Goal: Information Seeking & Learning: Understand process/instructions

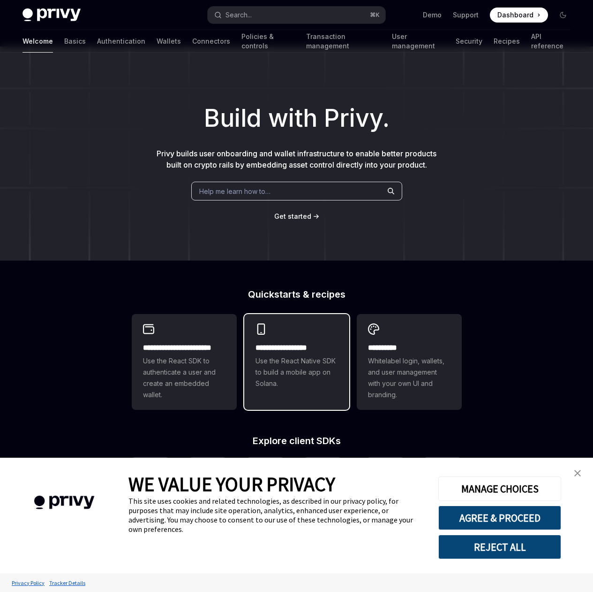
scroll to position [154, 0]
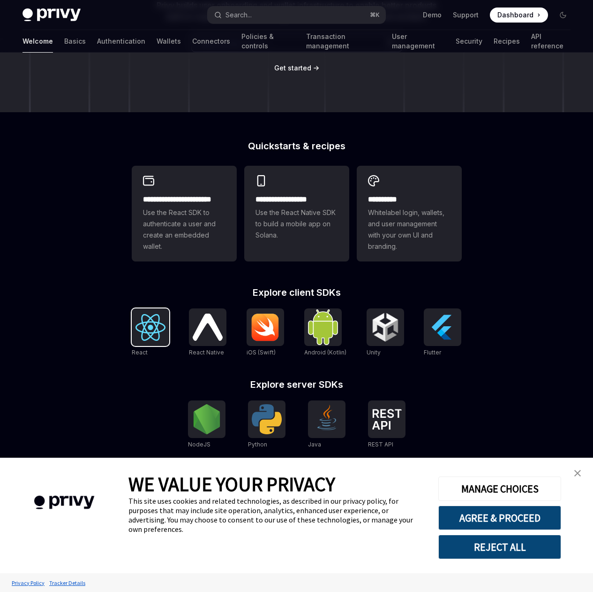
click at [151, 326] on img at bounding box center [151, 327] width 30 height 27
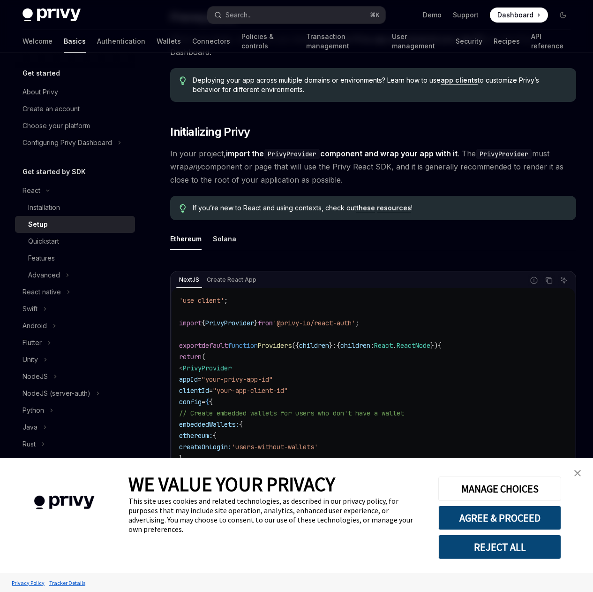
scroll to position [157, 0]
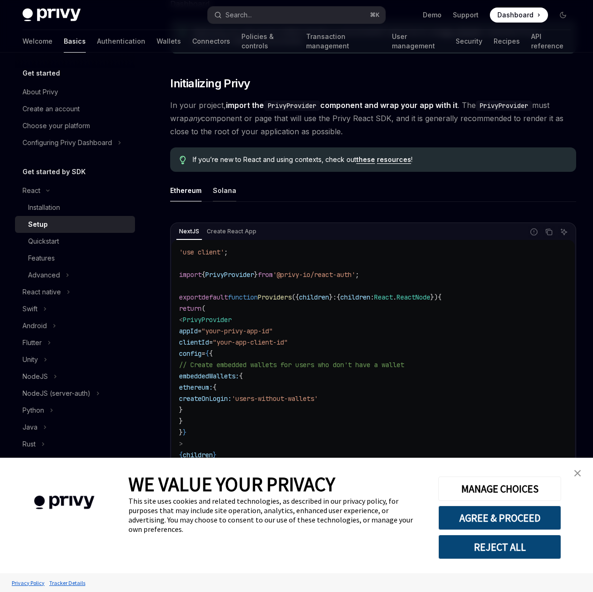
click at [229, 201] on div "Solana" at bounding box center [224, 190] width 23 height 22
type textarea "*"
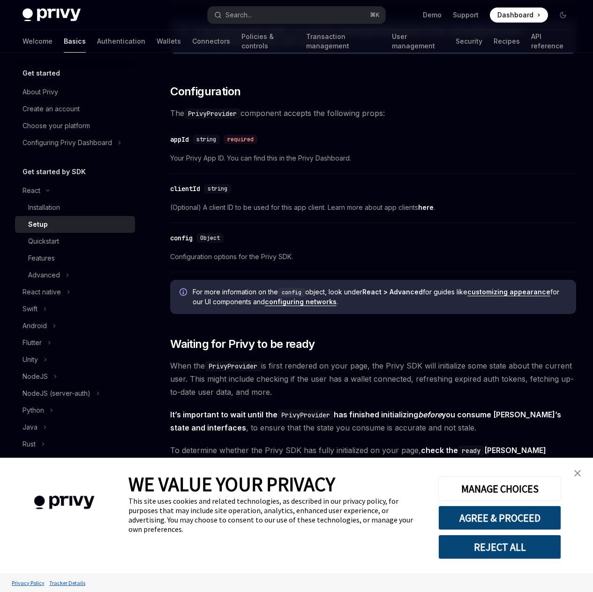
scroll to position [356, 0]
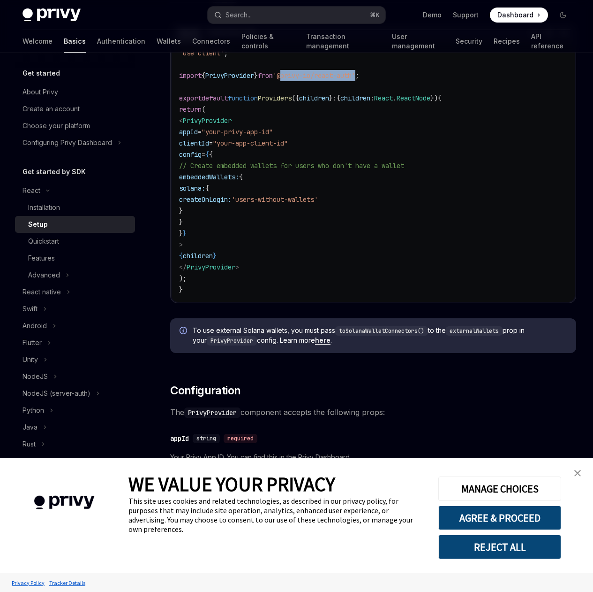
drag, startPoint x: 295, startPoint y: 120, endPoint x: 372, endPoint y: 120, distance: 77.4
click at [356, 80] on span "'@privy-io/react-auth'" at bounding box center [314, 75] width 83 height 8
copy span "@privy-io/react-auth"
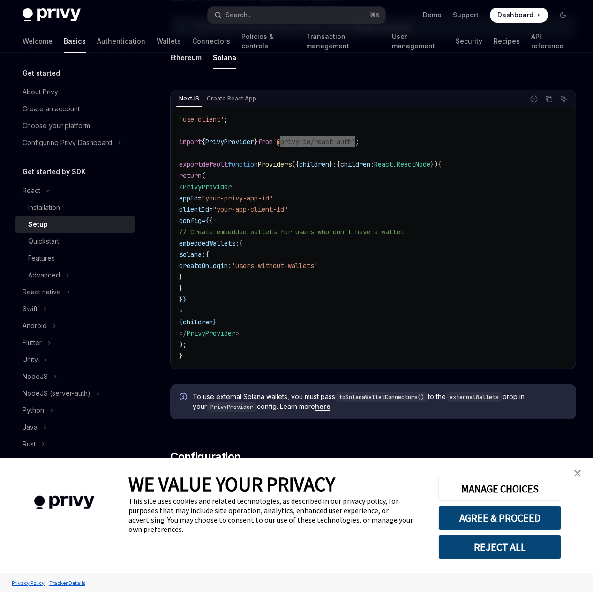
scroll to position [241, 0]
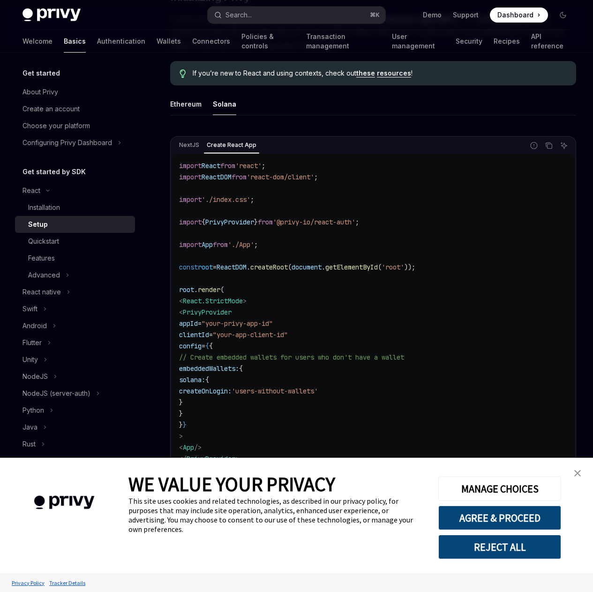
scroll to position [291, 0]
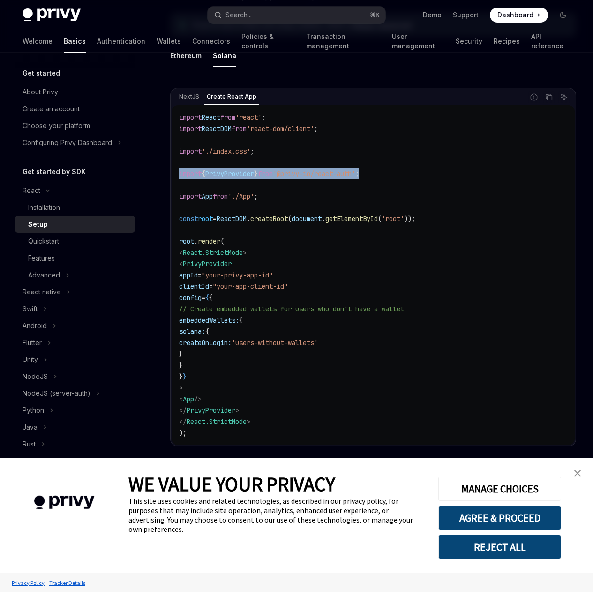
drag, startPoint x: 390, startPoint y: 219, endPoint x: 181, endPoint y: 220, distance: 209.7
click at [181, 220] on code "import React from 'react' ; import ReactDOM from 'react-dom/client' ; import '.…" at bounding box center [373, 275] width 388 height 326
copy span "import { PrivyProvider } from '@privy-io/react-auth' ;"
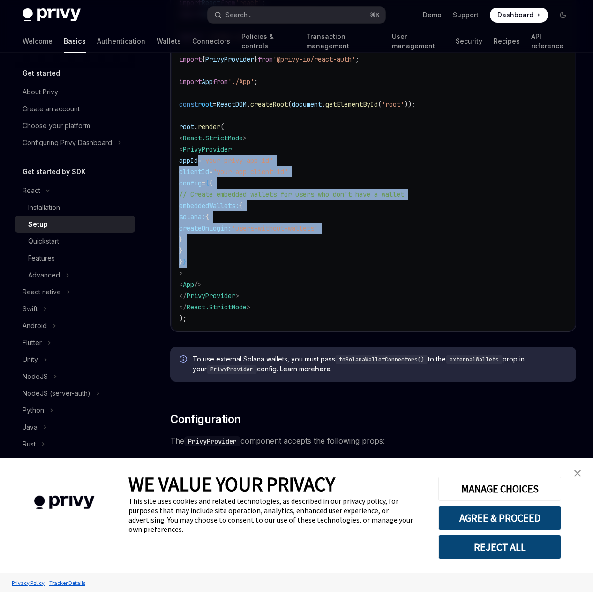
drag, startPoint x: 201, startPoint y: 205, endPoint x: 236, endPoint y: 306, distance: 107.3
click at [236, 306] on code "import React from 'react' ; import ReactDOM from 'react-dom/client' ; import '.…" at bounding box center [373, 160] width 388 height 326
copy code "appId = "your-privy-app-id" clientId = "your-app-client-id" config = { { // Cre…"
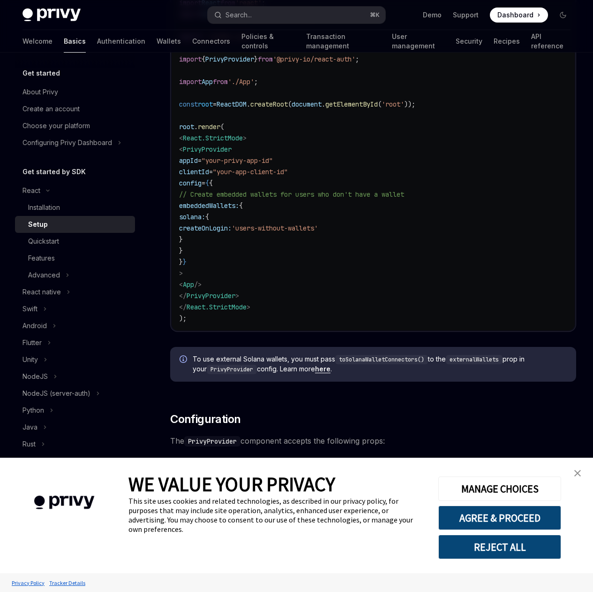
click at [0, 0] on div "On this page Prerequisites Initializing Privy Configuration Waiting for Privy t…" at bounding box center [0, 0] width 0 height 0
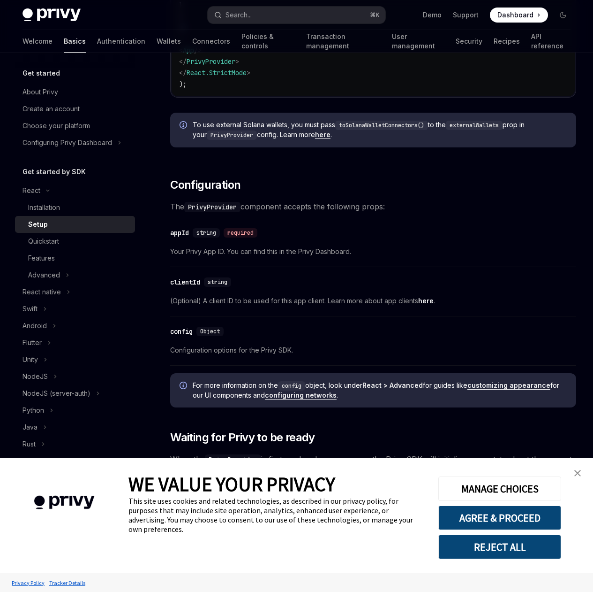
click at [510, 542] on button "REJECT ALL" at bounding box center [500, 546] width 123 height 24
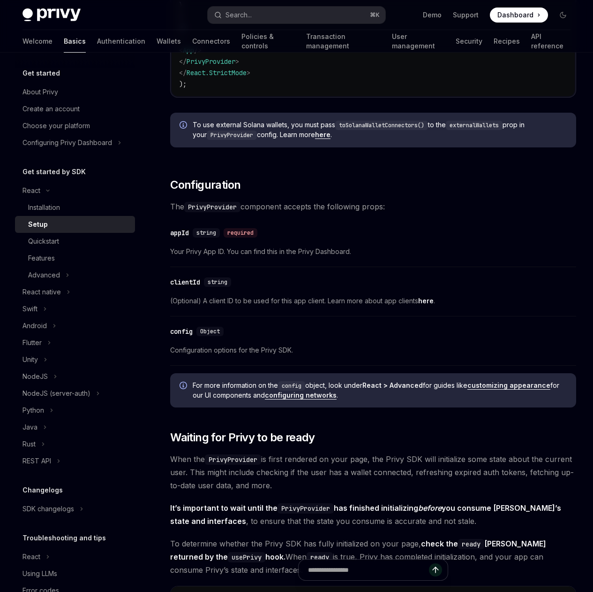
click at [0, 0] on div "On this page Prerequisites Initializing Privy Configuration Waiting for Privy t…" at bounding box center [0, 0] width 0 height 0
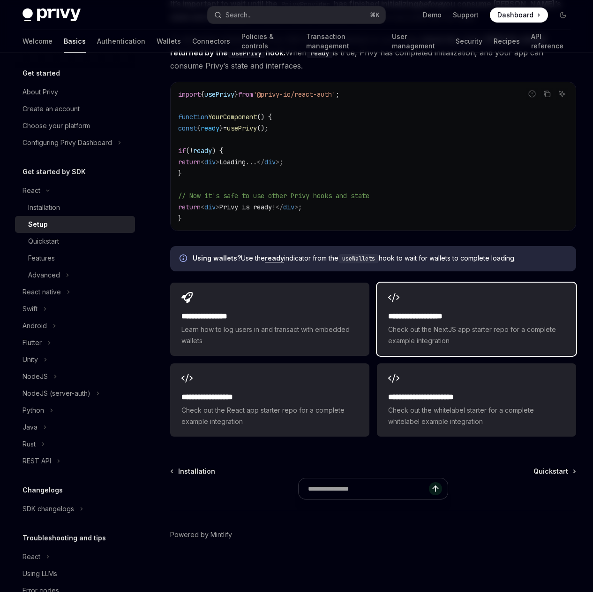
scroll to position [1305, 0]
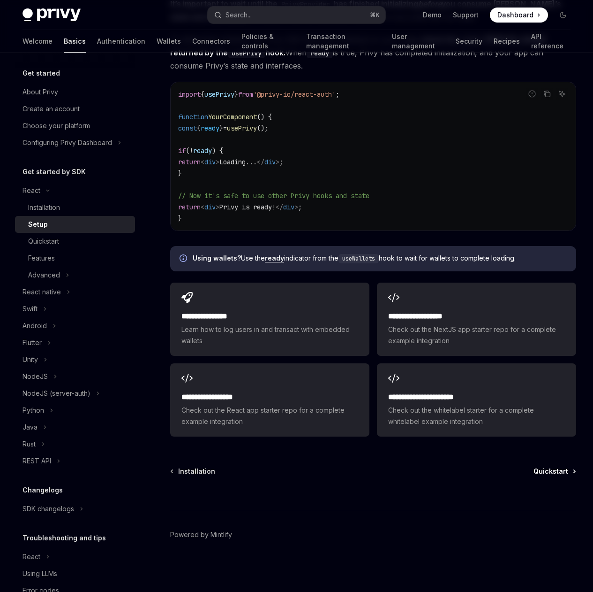
click at [534, 472] on span "Quickstart" at bounding box center [551, 470] width 35 height 9
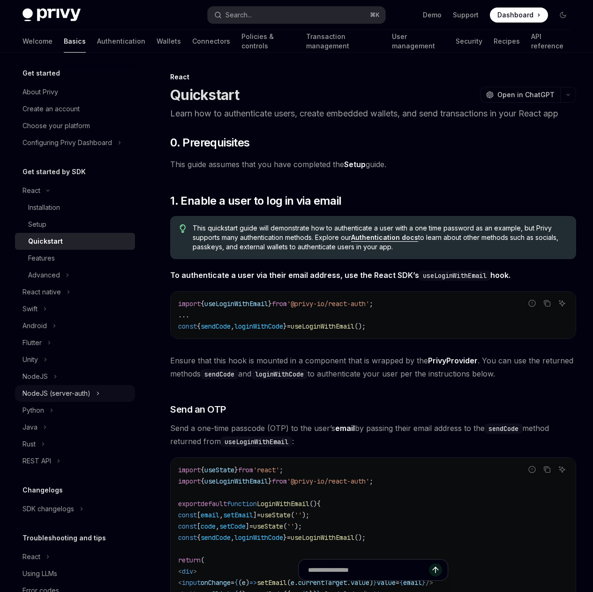
click at [54, 392] on div "NodeJS (server-auth)" at bounding box center [57, 392] width 68 height 11
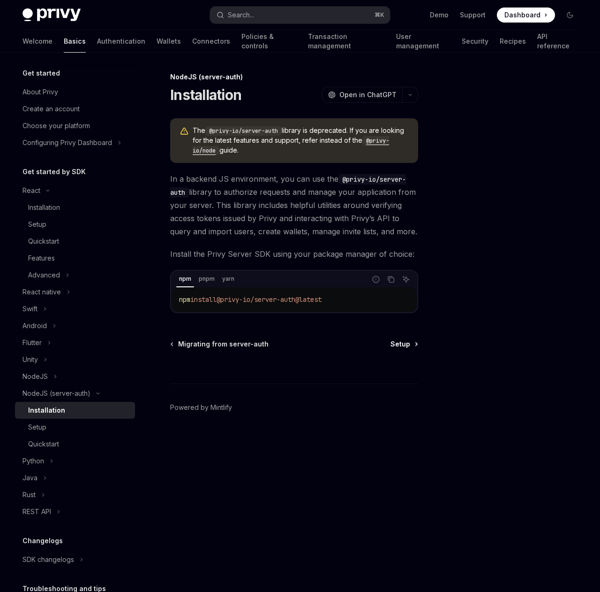
click at [409, 341] on span "Setup" at bounding box center [401, 343] width 20 height 9
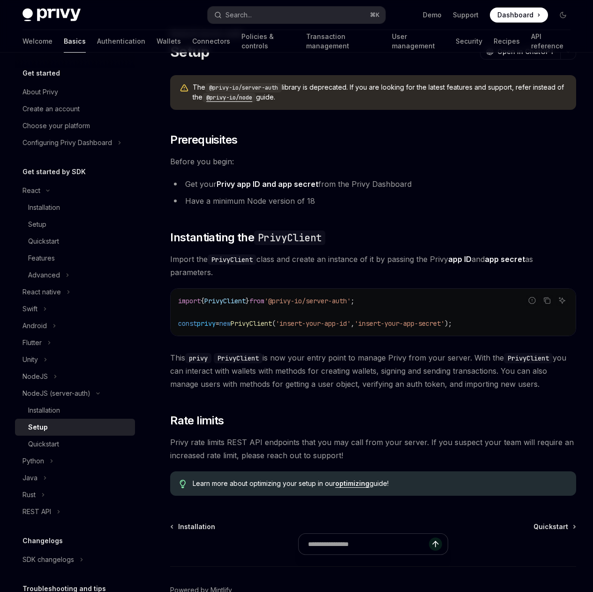
scroll to position [151, 0]
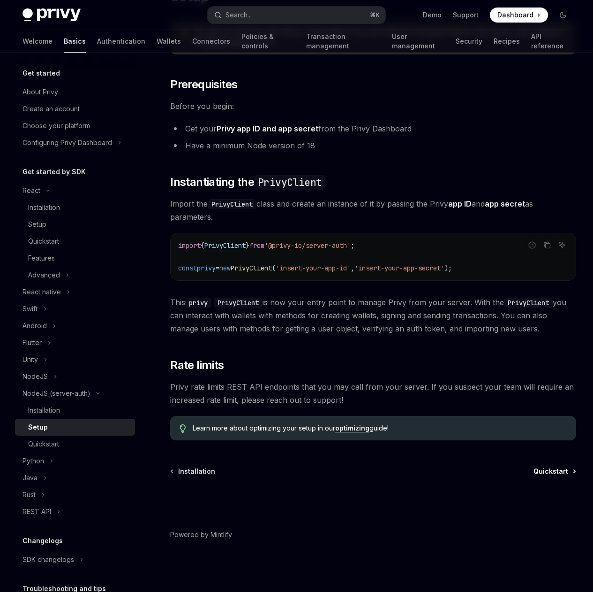
click at [534, 471] on link "Quickstart" at bounding box center [555, 470] width 42 height 9
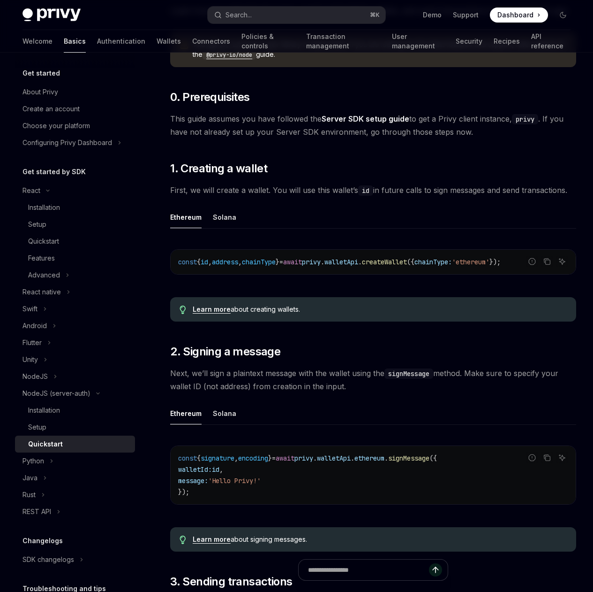
scroll to position [0, 156]
click at [370, 245] on div "The @privy-io/server-auth library is deprecated. If you are looking for the lat…" at bounding box center [373, 580] width 406 height 1096
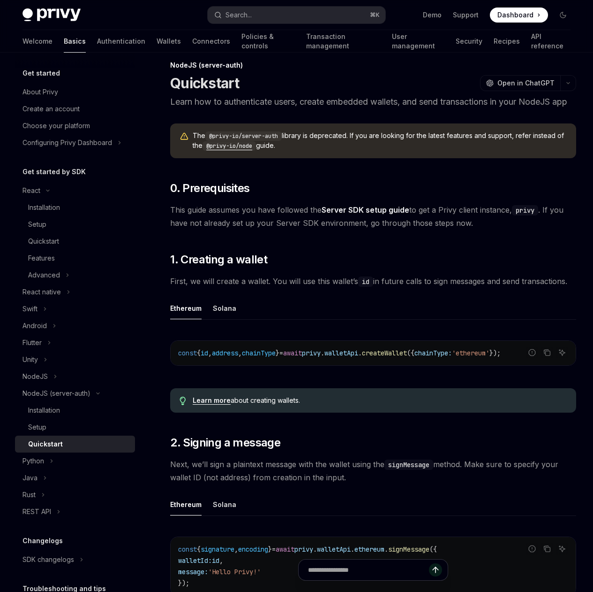
scroll to position [46, 0]
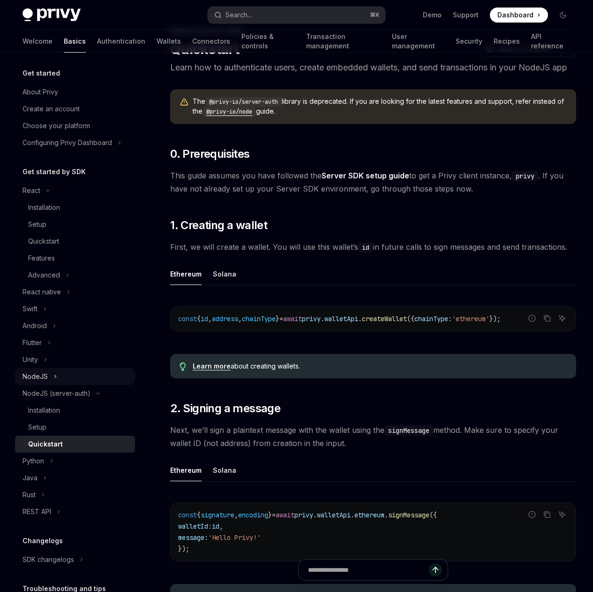
click at [60, 377] on button "NodeJS" at bounding box center [75, 376] width 120 height 17
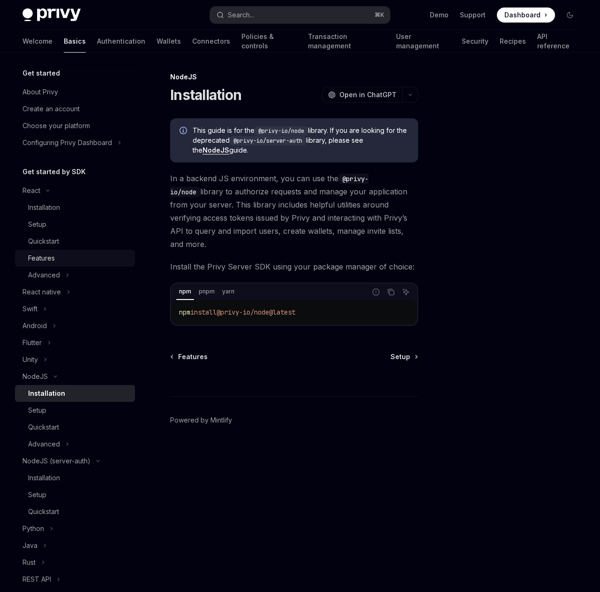
click at [46, 261] on div "Features" at bounding box center [41, 257] width 27 height 11
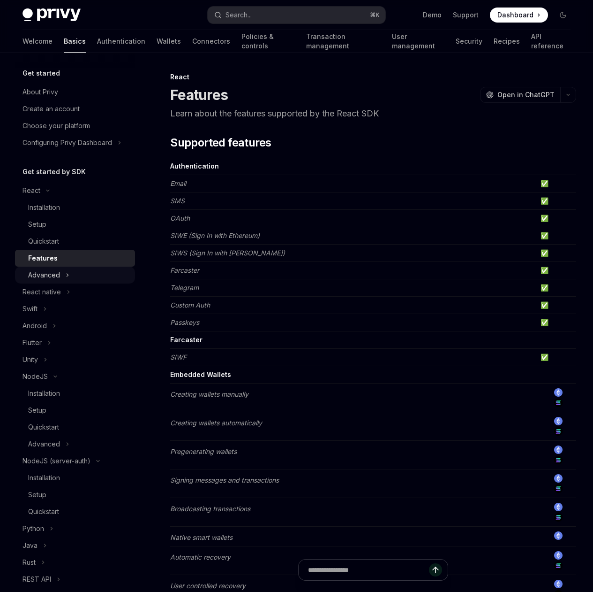
click at [47, 273] on div "Advanced" at bounding box center [44, 274] width 32 height 11
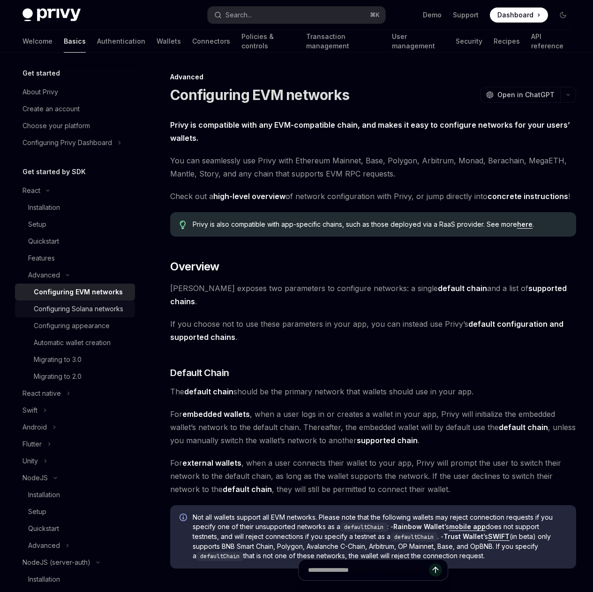
click at [77, 313] on div "Configuring Solana networks" at bounding box center [79, 308] width 90 height 11
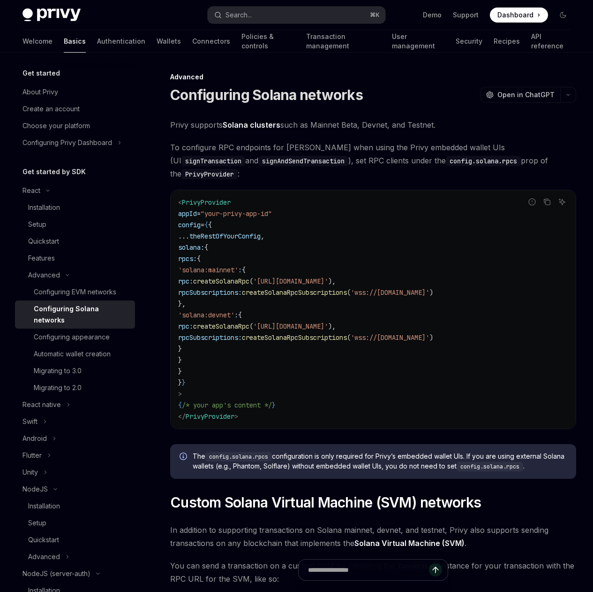
click at [0, 0] on div "On this page Custom Solana Virtual Machine (SVM) networks" at bounding box center [0, 0] width 0 height 0
click at [101, 353] on div "Automatic wallet creation" at bounding box center [72, 353] width 77 height 11
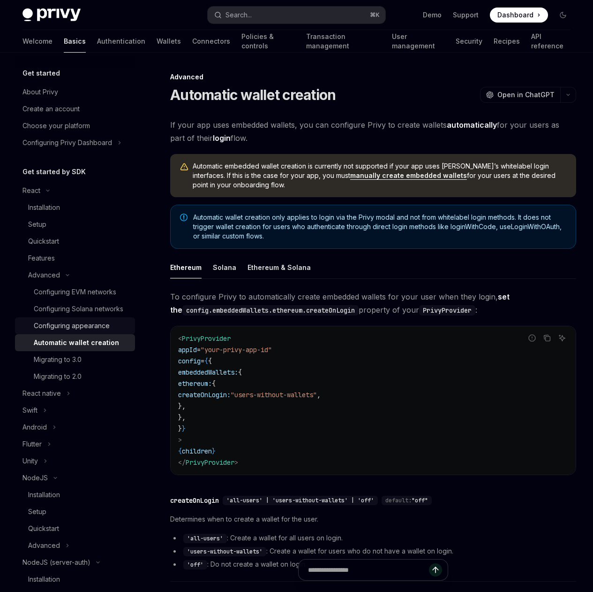
click at [99, 330] on link "Configuring appearance" at bounding box center [75, 325] width 120 height 17
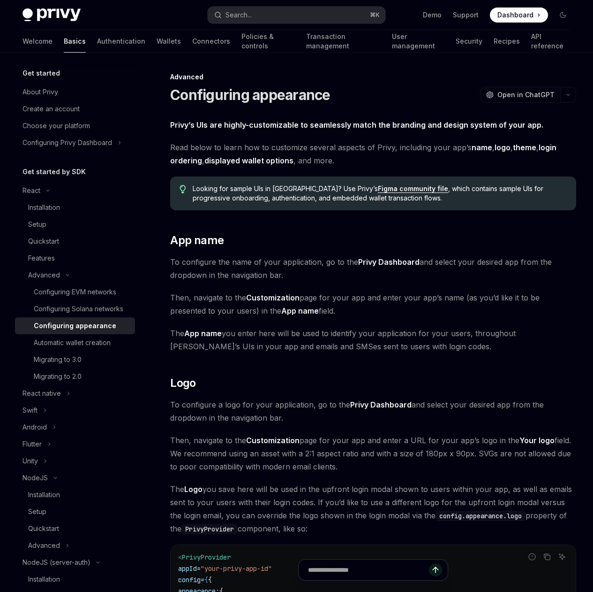
click at [361, 317] on span "Then, navigate to the Customization page for your app and enter your app’s name…" at bounding box center [373, 304] width 406 height 26
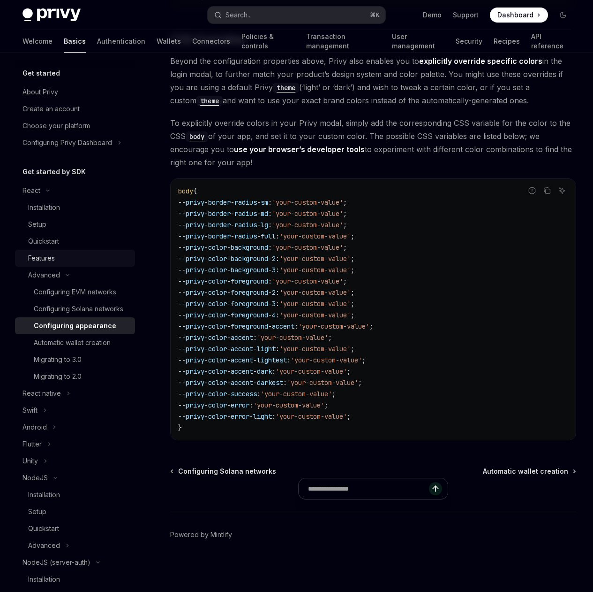
scroll to position [2110, 0]
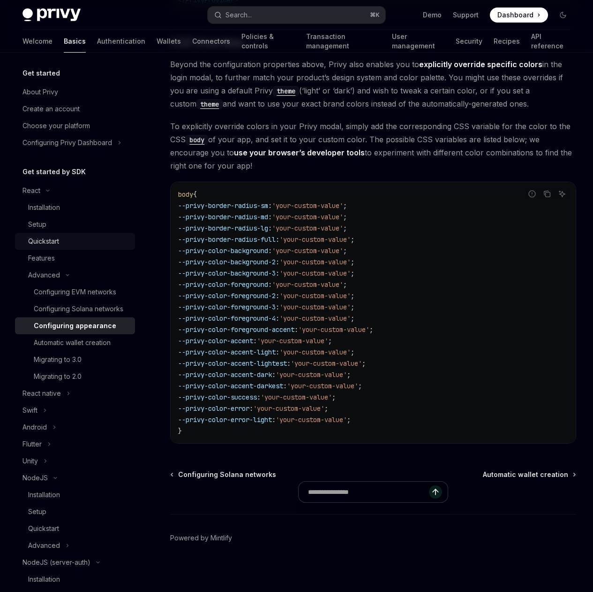
click at [67, 238] on div "Quickstart" at bounding box center [78, 240] width 101 height 11
type textarea "*"
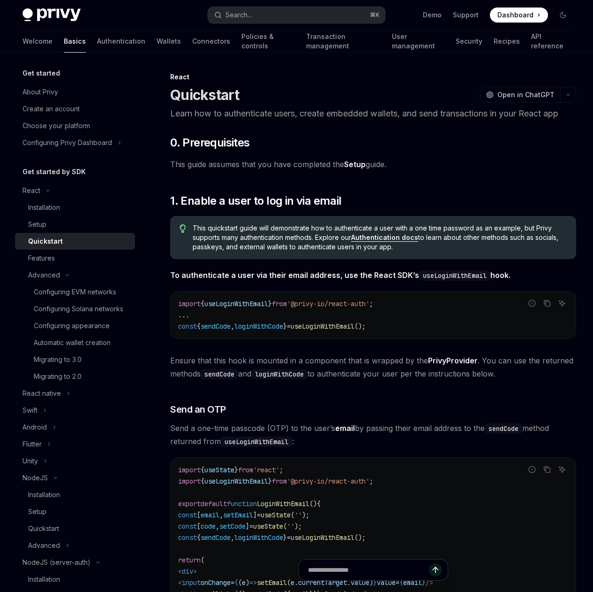
click at [0, 0] on div "On this page 0. Prerequisites 1. Enable a user to log in via email Send an OTP …" at bounding box center [0, 0] width 0 height 0
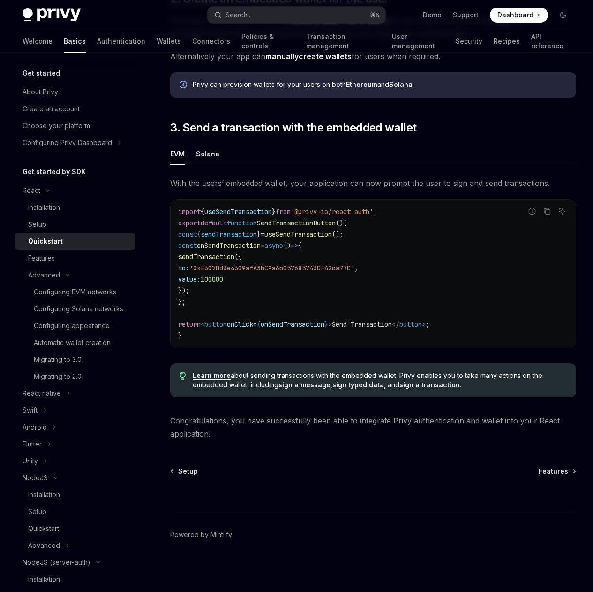
scroll to position [860, 0]
